Goal: Find specific page/section: Find specific page/section

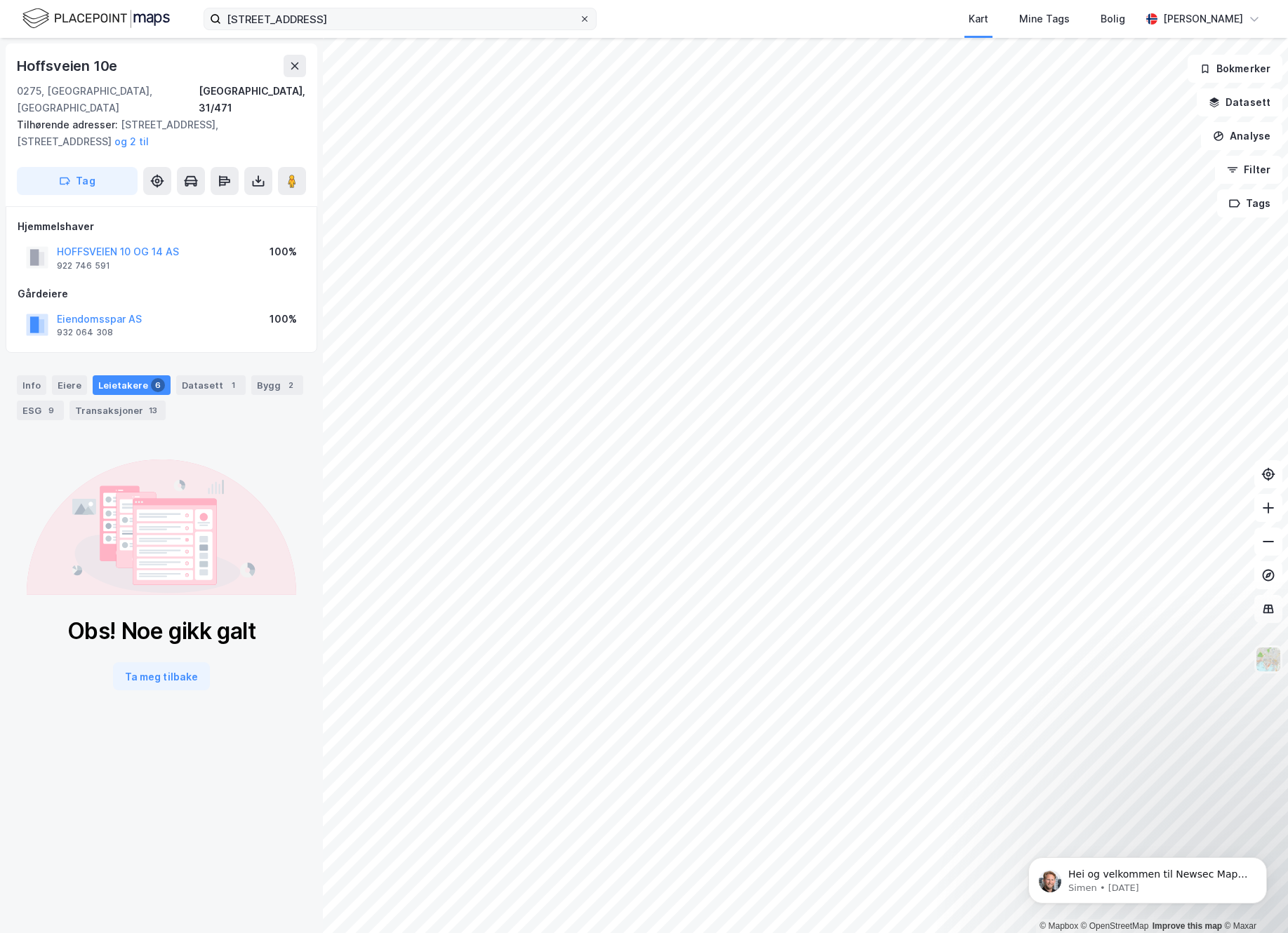
click at [582, 20] on icon at bounding box center [585, 19] width 9 height 9
click at [579, 20] on input "hoffsveien 10" at bounding box center [400, 19] width 358 height 21
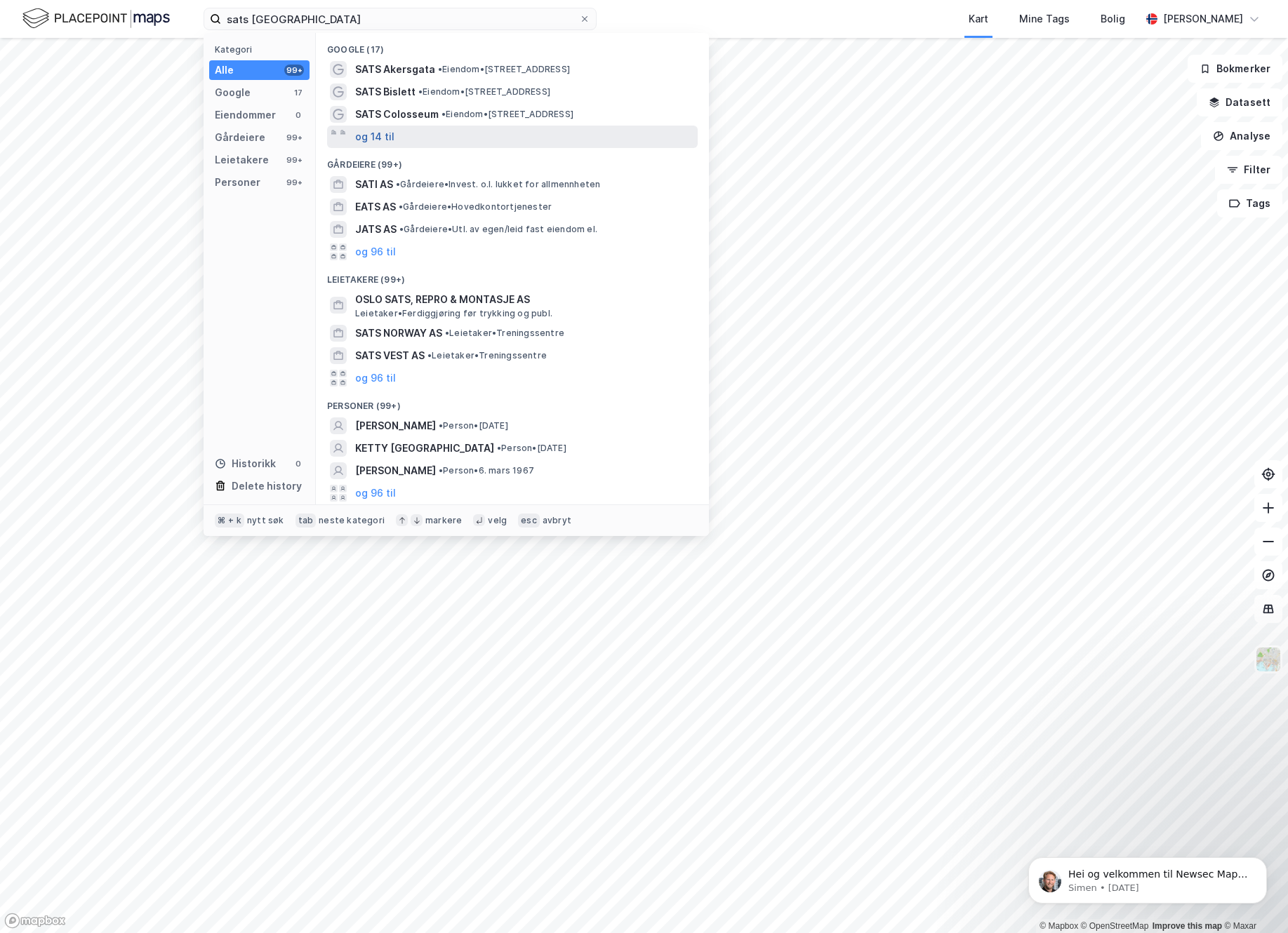
click at [380, 138] on button "og 14 til" at bounding box center [375, 136] width 39 height 17
